Goal: Information Seeking & Learning: Learn about a topic

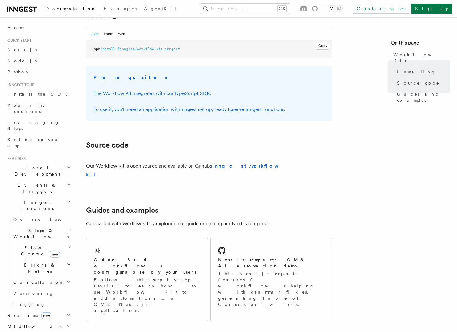
scroll to position [321, 0]
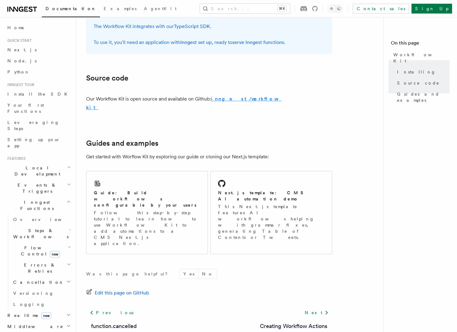
click at [237, 98] on strong "inngest/workflow-kit" at bounding box center [184, 103] width 196 height 14
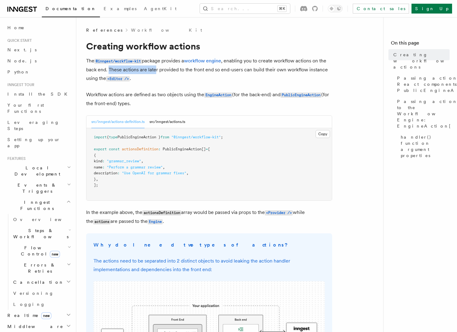
drag, startPoint x: 109, startPoint y: 70, endPoint x: 155, endPoint y: 70, distance: 45.8
click at [155, 70] on p "The @inngest/workflow-kit package provides a workflow engine , enabling you to …" at bounding box center [209, 70] width 246 height 26
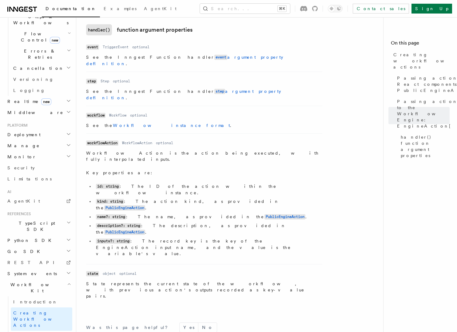
scroll to position [215, 0]
click at [27, 298] on span "Introduction" at bounding box center [35, 300] width 44 height 5
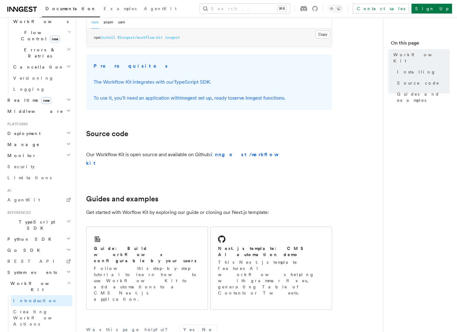
scroll to position [278, 0]
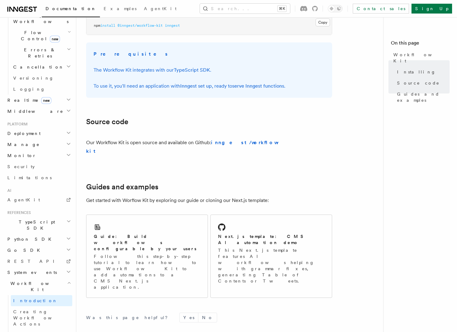
click at [355, 221] on article "References Workflow Kit Workflow Kit Workflow Kit enables you to build user-def…" at bounding box center [232, 82] width 292 height 666
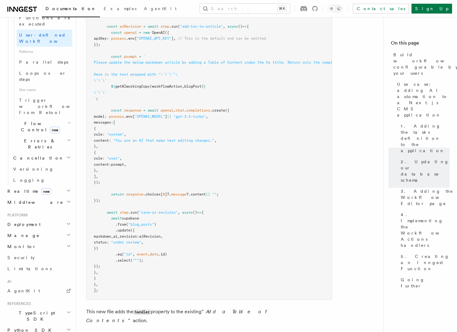
scroll to position [2301, 0]
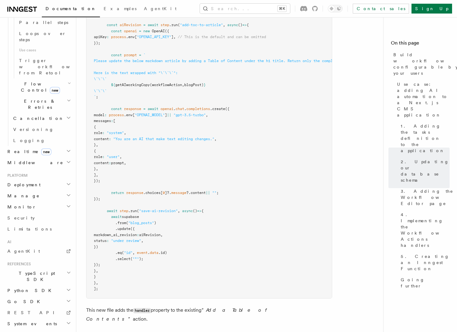
scroll to position [381, 0]
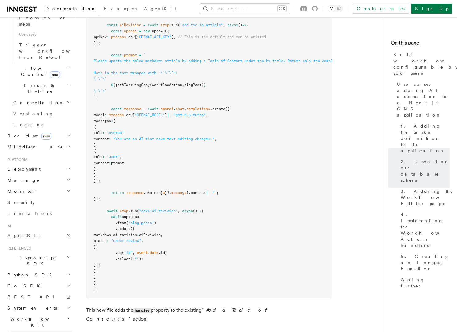
click at [32, 332] on span "Introduction" at bounding box center [35, 336] width 44 height 5
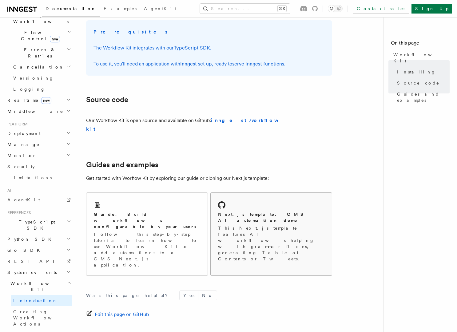
scroll to position [321, 0]
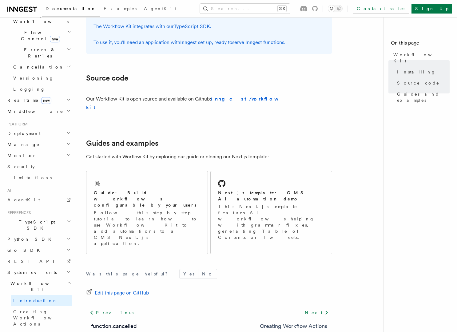
click at [307, 322] on link "Creating Workflow Actions" at bounding box center [293, 326] width 67 height 9
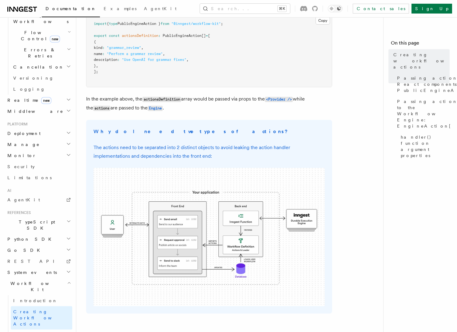
scroll to position [112, 0]
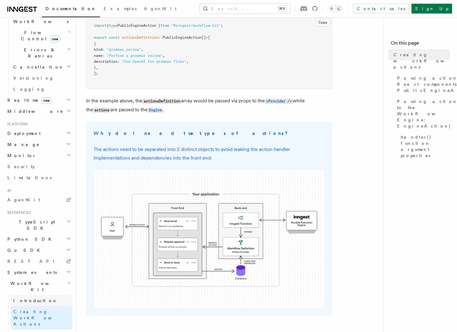
click at [37, 298] on span "Introduction" at bounding box center [35, 300] width 44 height 5
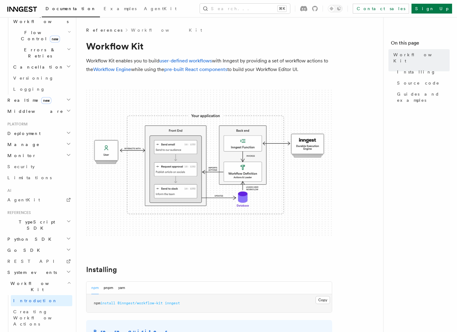
click at [31, 281] on span "Workflow Kit" at bounding box center [36, 287] width 62 height 12
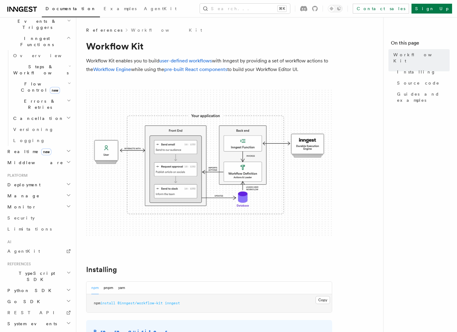
scroll to position [160, 0]
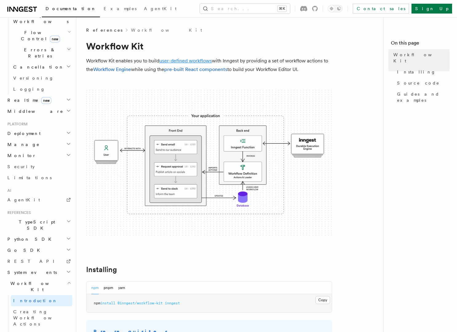
click at [186, 61] on link "user-defined workflows" at bounding box center [185, 61] width 53 height 6
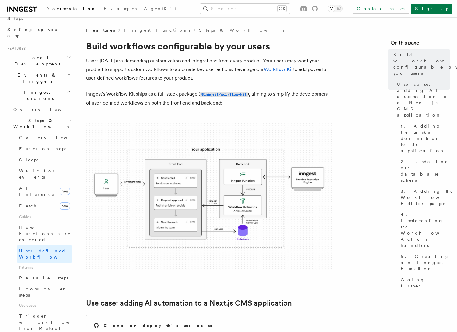
scroll to position [111, 0]
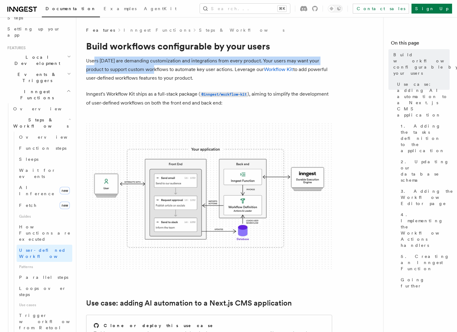
drag, startPoint x: 94, startPoint y: 63, endPoint x: 151, endPoint y: 72, distance: 58.0
click at [157, 67] on p "Users today are demanding customization and integrations from every product. Yo…" at bounding box center [209, 70] width 246 height 26
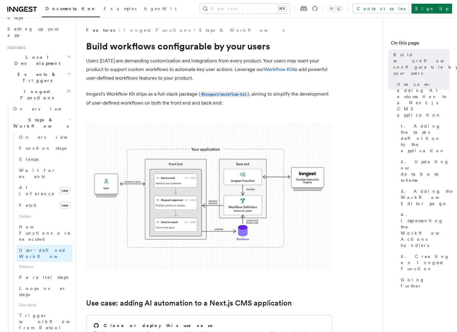
click at [184, 102] on p "Inngest's Workflow Kit ships as a full-stack package ( @inngest/workflow-kit ),…" at bounding box center [209, 99] width 246 height 18
drag, startPoint x: 226, startPoint y: 104, endPoint x: 110, endPoint y: 104, distance: 115.7
click at [110, 104] on p "Inngest's Workflow Kit ships as a full-stack package ( @inngest/workflow-kit ),…" at bounding box center [209, 99] width 246 height 18
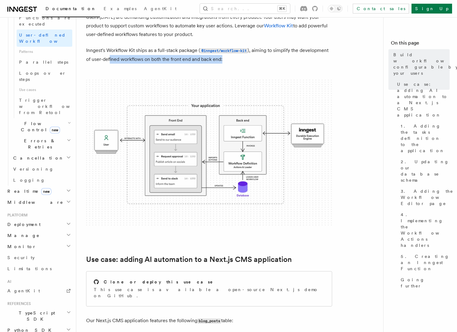
scroll to position [44, 0]
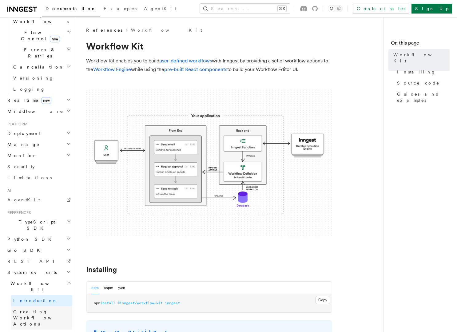
click at [40, 309] on span "Creating Workflow Actions" at bounding box center [40, 317] width 54 height 17
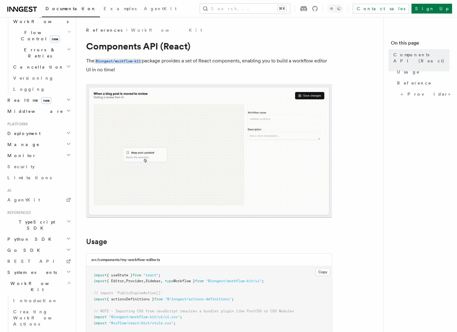
click at [399, 189] on nav "On this page Components API (React) Usage Reference <Provider>" at bounding box center [420, 174] width 74 height 315
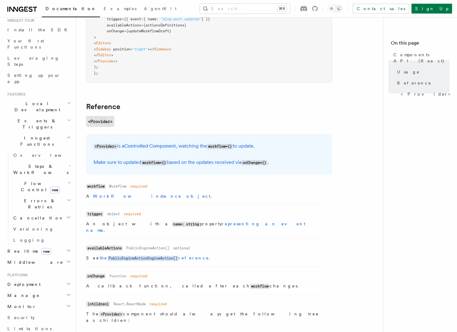
scroll to position [63, 0]
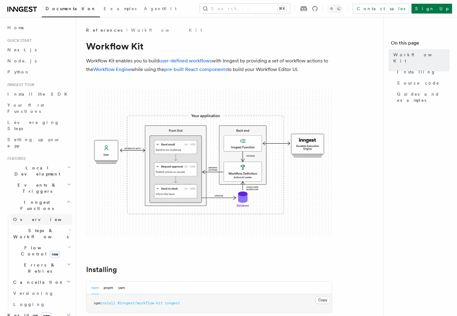
click at [31, 217] on span "Overview" at bounding box center [44, 219] width 63 height 5
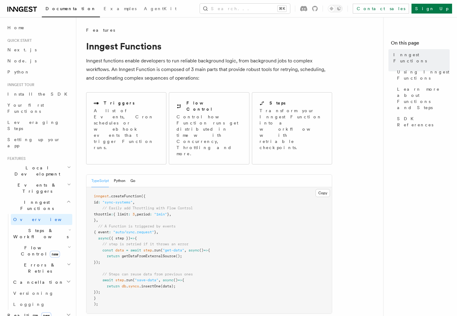
click at [51, 225] on h2 "Steps & Workflows" at bounding box center [42, 233] width 62 height 17
click at [39, 242] on link "Overview" at bounding box center [45, 247] width 56 height 11
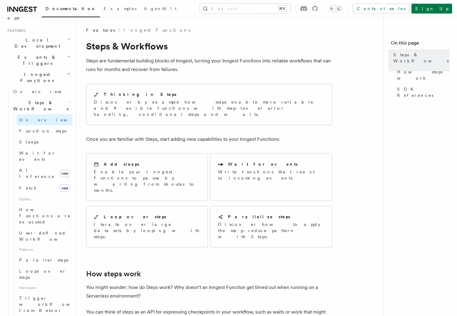
scroll to position [129, 0]
click at [68, 316] on icon "button" at bounding box center [69, 320] width 3 height 5
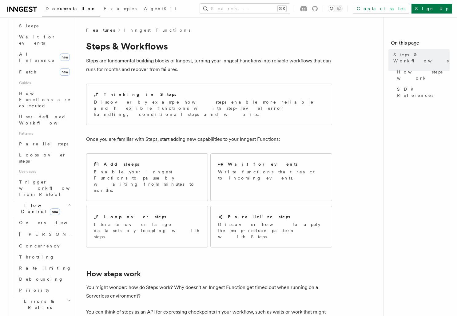
scroll to position [291, 0]
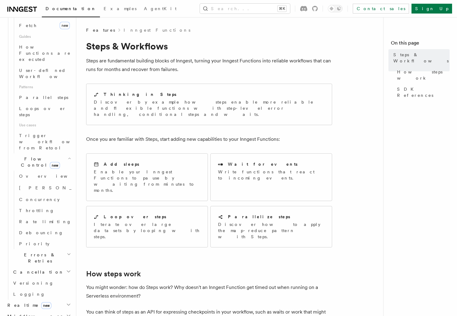
click at [53, 300] on h2 "Realtime new" at bounding box center [38, 305] width 67 height 11
click at [46, 311] on link "Overview" at bounding box center [42, 316] width 62 height 11
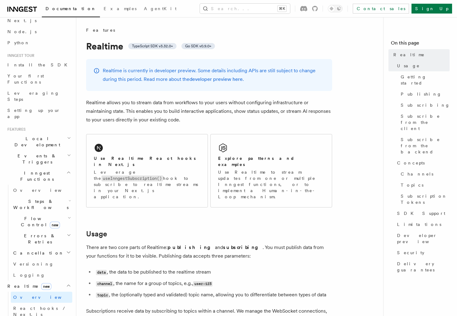
scroll to position [28, 0]
click at [41, 186] on link "Overview" at bounding box center [42, 191] width 62 height 11
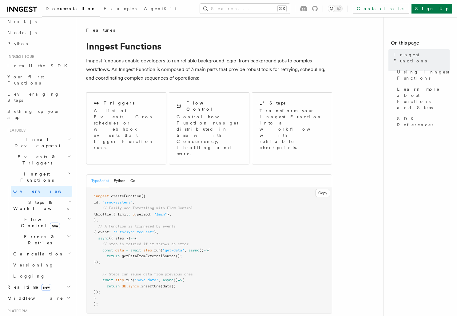
click at [54, 151] on h2 "Events & Triggers" at bounding box center [38, 159] width 67 height 17
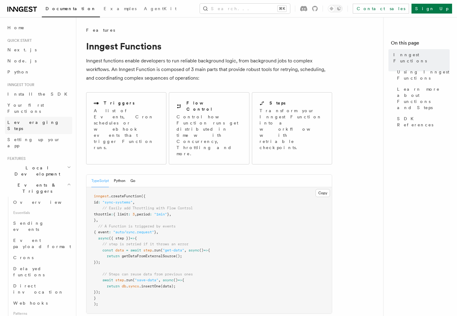
click at [34, 120] on span "Leveraging Steps" at bounding box center [33, 125] width 52 height 11
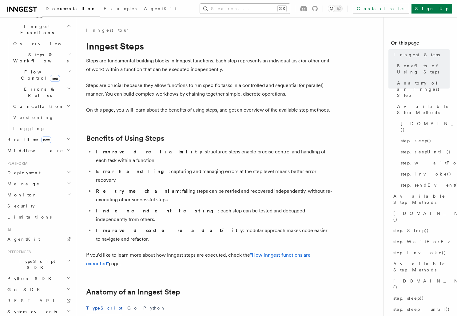
click at [290, 7] on button "Search... ⌘K" at bounding box center [245, 9] width 90 height 10
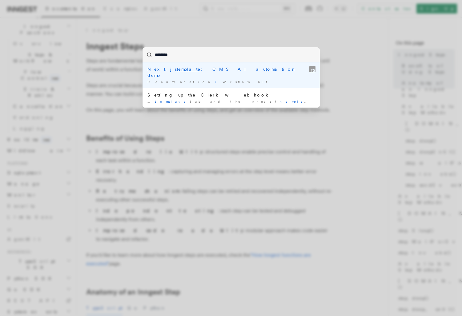
type input "********"
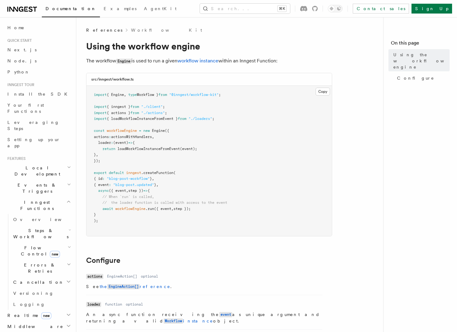
scroll to position [183, 0]
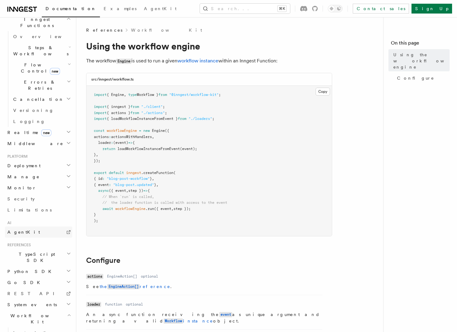
click at [41, 227] on link "AgentKit" at bounding box center [38, 232] width 67 height 11
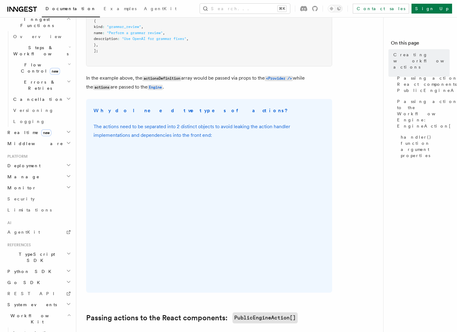
scroll to position [135, 0]
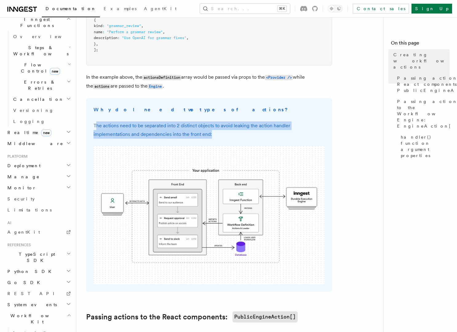
drag, startPoint x: 97, startPoint y: 127, endPoint x: 221, endPoint y: 134, distance: 124.8
click at [221, 134] on p "The actions need to be separated into 2 distinct objects to avoid leaking the a…" at bounding box center [209, 130] width 231 height 17
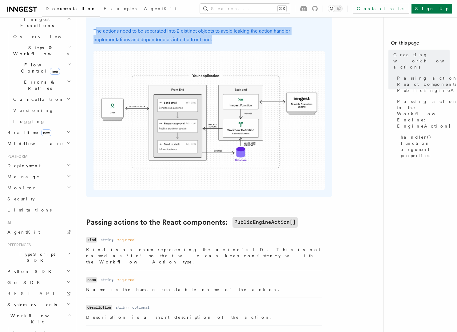
scroll to position [219, 0]
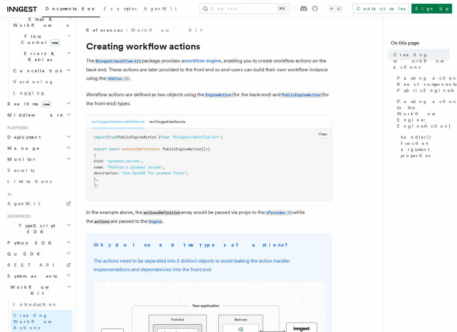
scroll to position [215, 0]
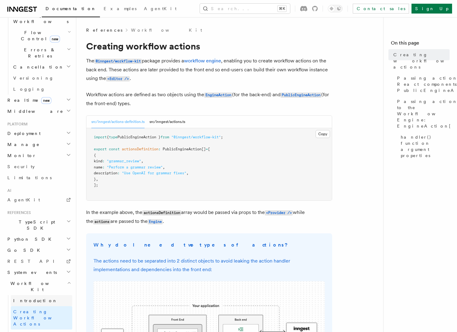
click at [32, 298] on span "Introduction" at bounding box center [35, 300] width 44 height 5
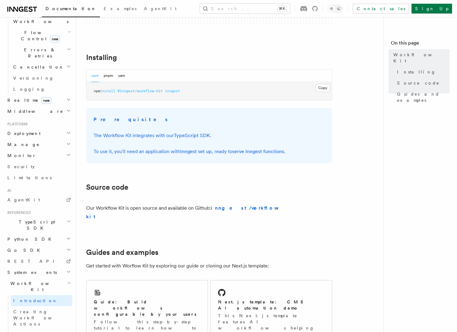
scroll to position [213, 0]
drag, startPoint x: 116, startPoint y: 152, endPoint x: 137, endPoint y: 149, distance: 21.4
click at [137, 149] on p "To use it, you'll need an application with Inngest set up , ready to serve Inng…" at bounding box center [209, 151] width 231 height 9
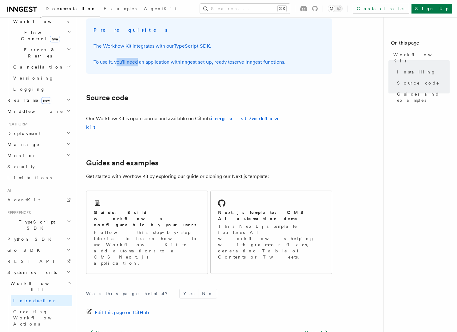
scroll to position [309, 0]
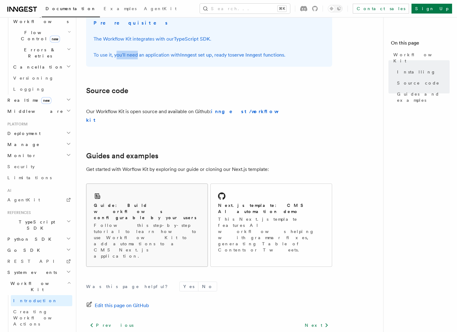
click at [151, 222] on p "Follow this step-by-step tutorial to learn how to use Workflow Kit to add autom…" at bounding box center [147, 240] width 106 height 37
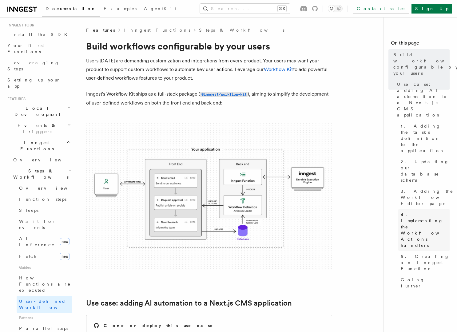
scroll to position [80, 0]
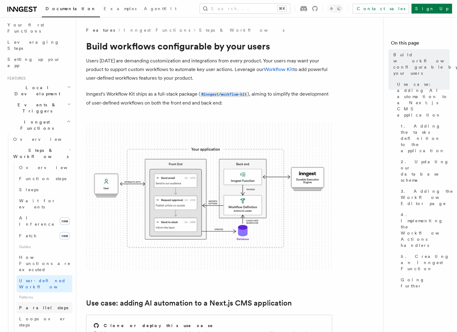
click at [40, 305] on span "Parallel steps" at bounding box center [43, 307] width 49 height 5
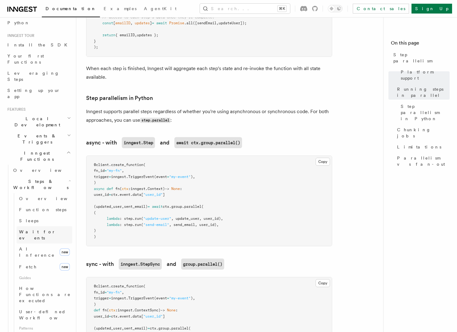
scroll to position [48, 0]
click at [59, 132] on h2 "Events & Triggers" at bounding box center [38, 140] width 67 height 17
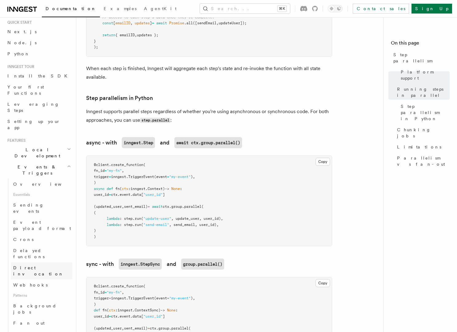
scroll to position [17, 0]
click at [60, 162] on h2 "Events & Triggers" at bounding box center [38, 170] width 67 height 17
